Goal: Navigation & Orientation: Find specific page/section

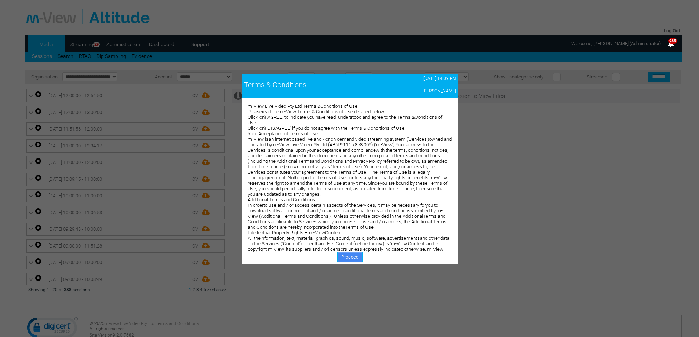
click at [351, 260] on link "Proceed" at bounding box center [349, 257] width 25 height 10
click at [351, 257] on link "Proceed" at bounding box center [349, 257] width 25 height 10
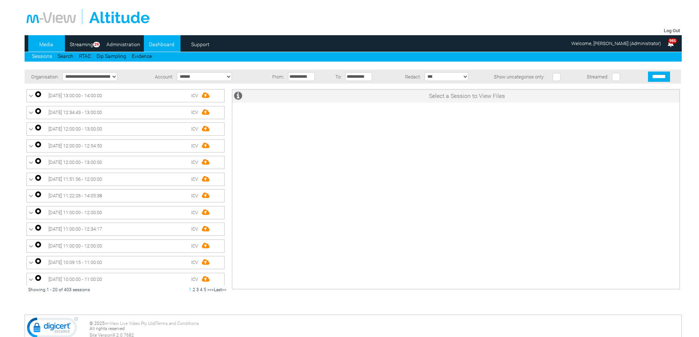
click at [163, 46] on link "Dashboard" at bounding box center [162, 44] width 36 height 11
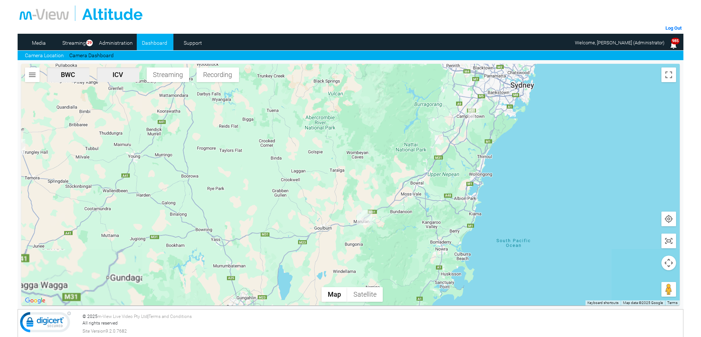
drag, startPoint x: 391, startPoint y: 239, endPoint x: 358, endPoint y: 140, distance: 105.0
click at [358, 140] on div at bounding box center [350, 185] width 659 height 242
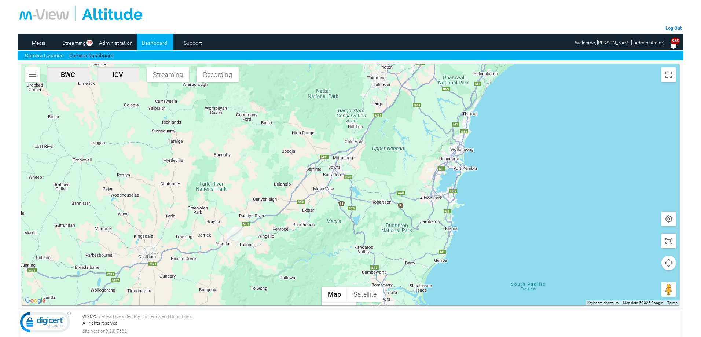
drag, startPoint x: 436, startPoint y: 174, endPoint x: 333, endPoint y: 219, distance: 112.2
click at [332, 220] on div at bounding box center [350, 185] width 659 height 242
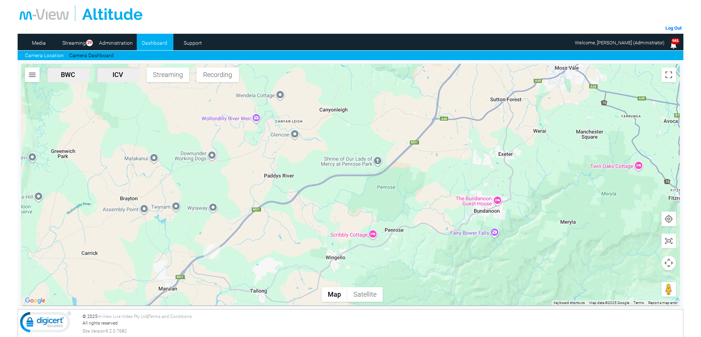
drag, startPoint x: 255, startPoint y: 176, endPoint x: 249, endPoint y: 138, distance: 37.8
click at [249, 138] on div at bounding box center [350, 185] width 659 height 242
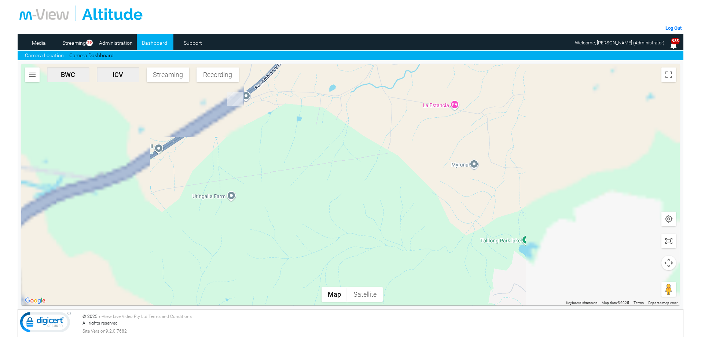
drag, startPoint x: 292, startPoint y: 215, endPoint x: 288, endPoint y: 190, distance: 25.8
click at [288, 190] on div at bounding box center [350, 185] width 659 height 242
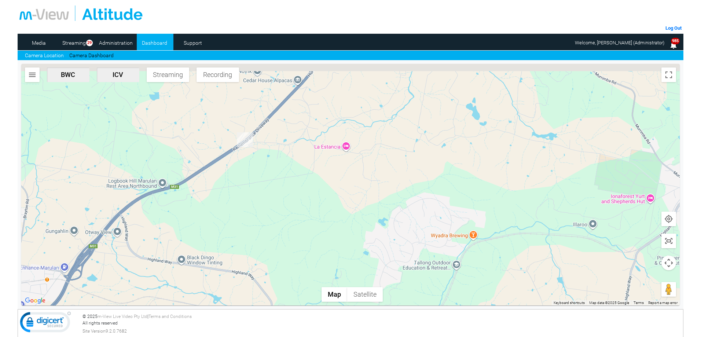
drag, startPoint x: 337, startPoint y: 146, endPoint x: 322, endPoint y: 169, distance: 27.3
click at [322, 169] on div at bounding box center [350, 185] width 659 height 242
